Goal: Consume media (video, audio)

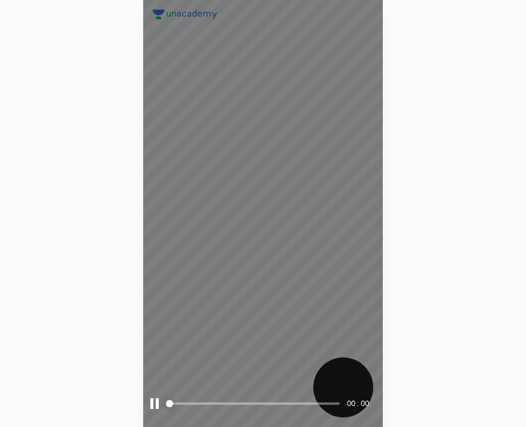
scroll to position [427, 335]
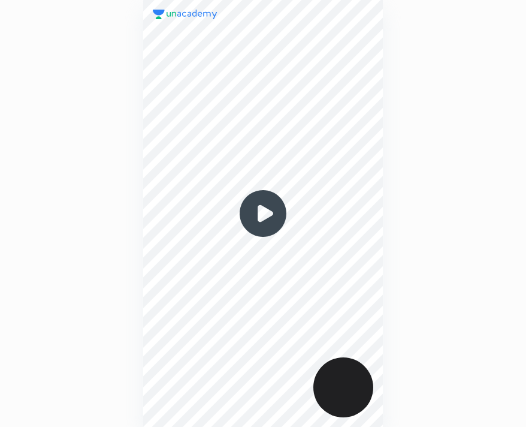
click at [252, 201] on img at bounding box center [263, 214] width 58 height 58
click at [278, 221] on img at bounding box center [263, 214] width 58 height 58
click at [275, 220] on img at bounding box center [263, 214] width 58 height 58
click at [268, 198] on img at bounding box center [263, 214] width 58 height 58
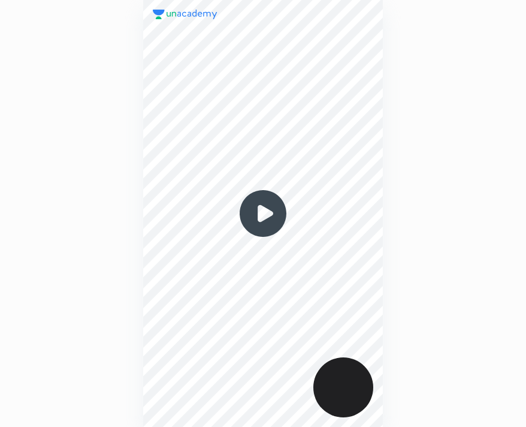
click at [268, 198] on img at bounding box center [263, 214] width 58 height 58
click at [267, 227] on img at bounding box center [263, 214] width 58 height 58
click at [243, 222] on img at bounding box center [263, 214] width 58 height 58
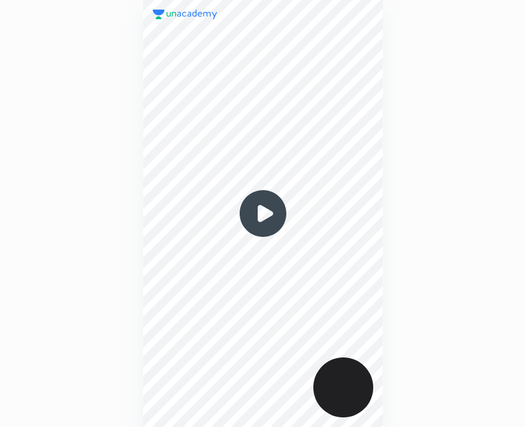
click at [243, 222] on img at bounding box center [263, 214] width 58 height 58
